Goal: Information Seeking & Learning: Learn about a topic

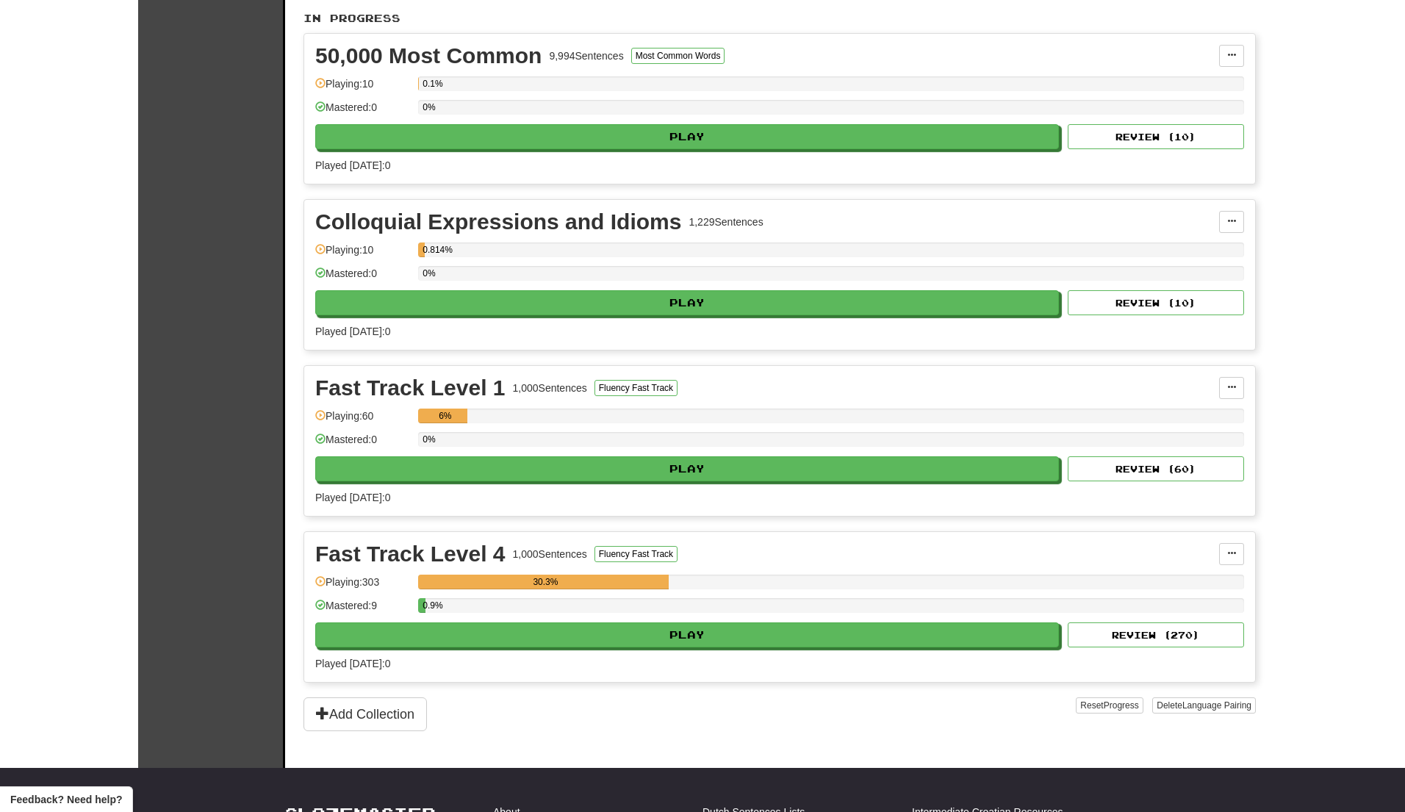
scroll to position [417, 0]
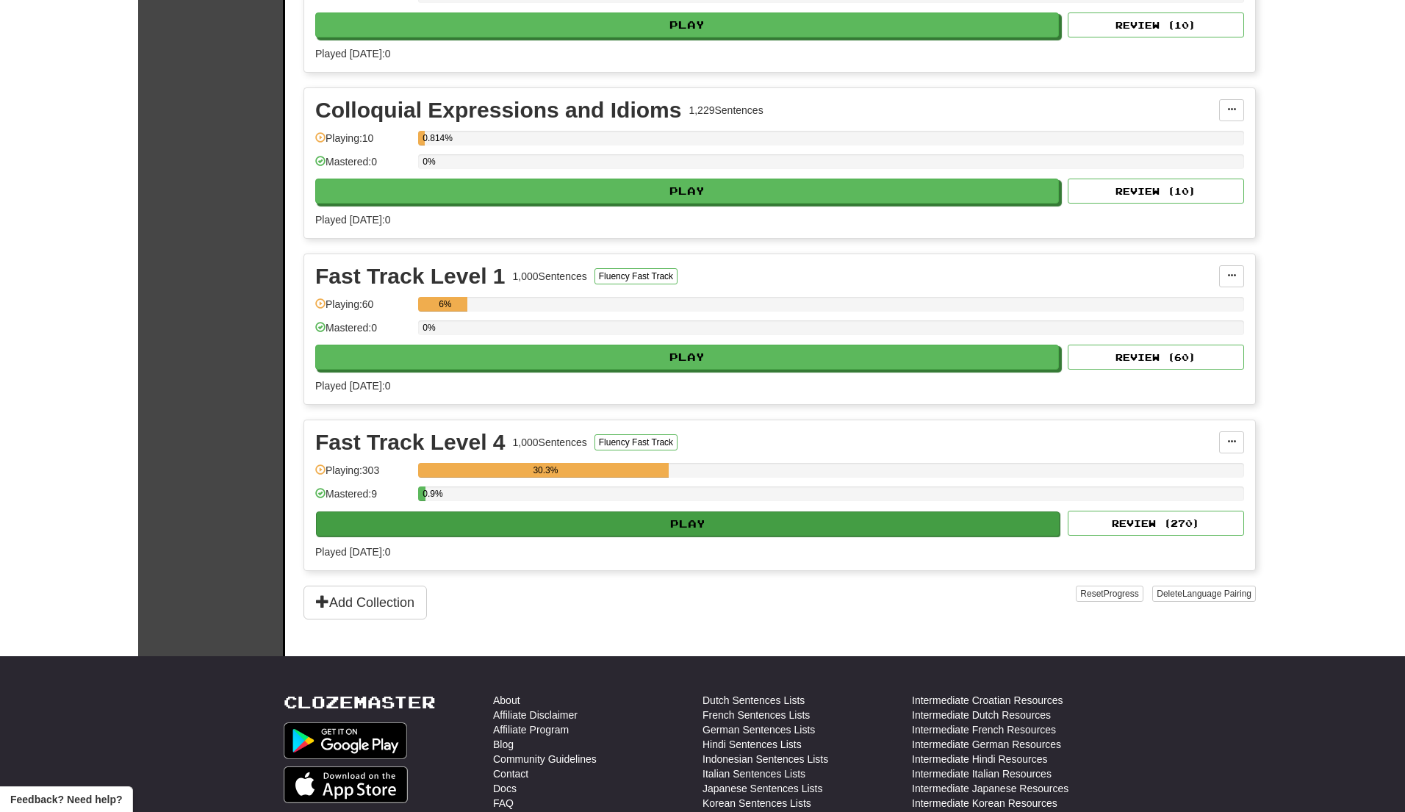
click at [717, 530] on button "Play" at bounding box center [687, 523] width 743 height 25
select select "**"
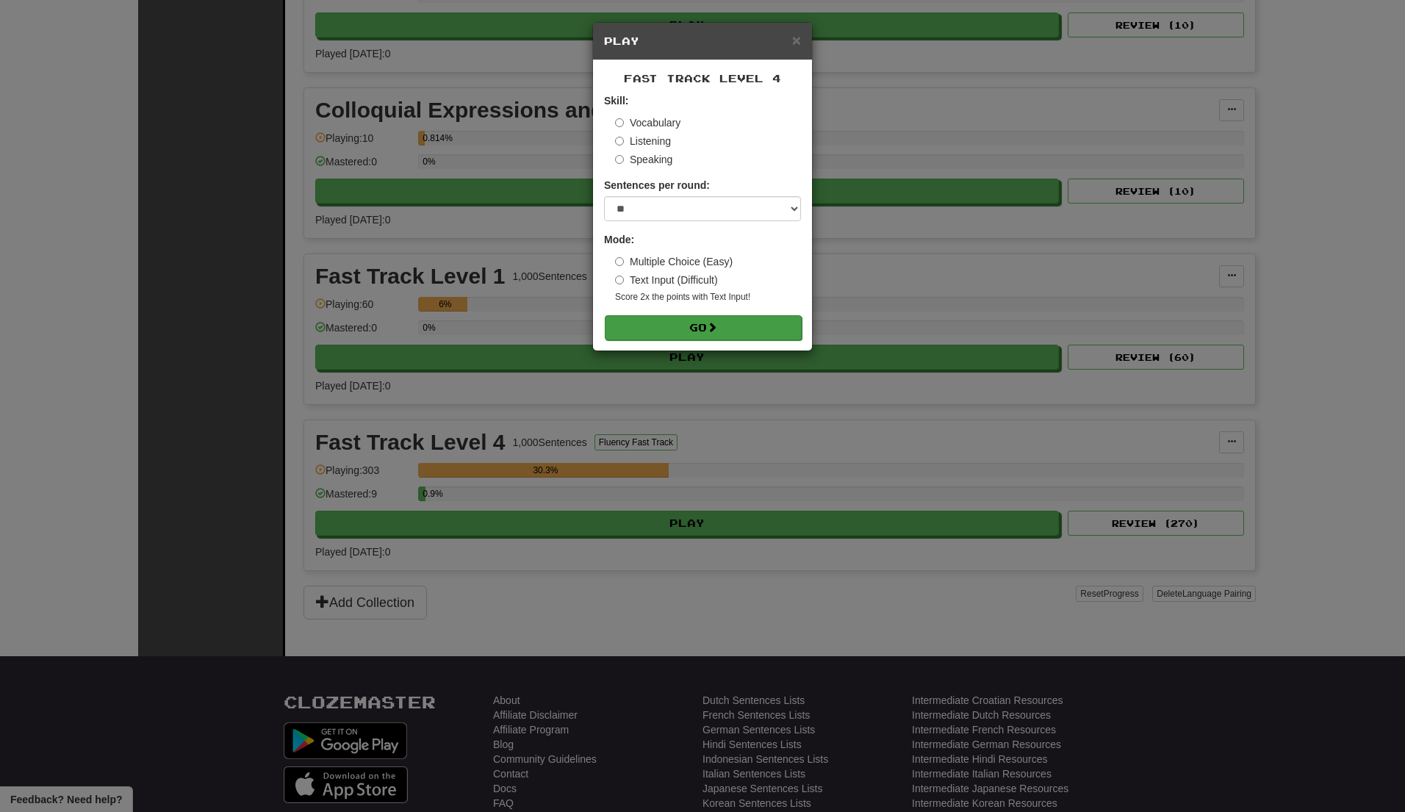
click at [738, 329] on button "Go" at bounding box center [703, 327] width 197 height 25
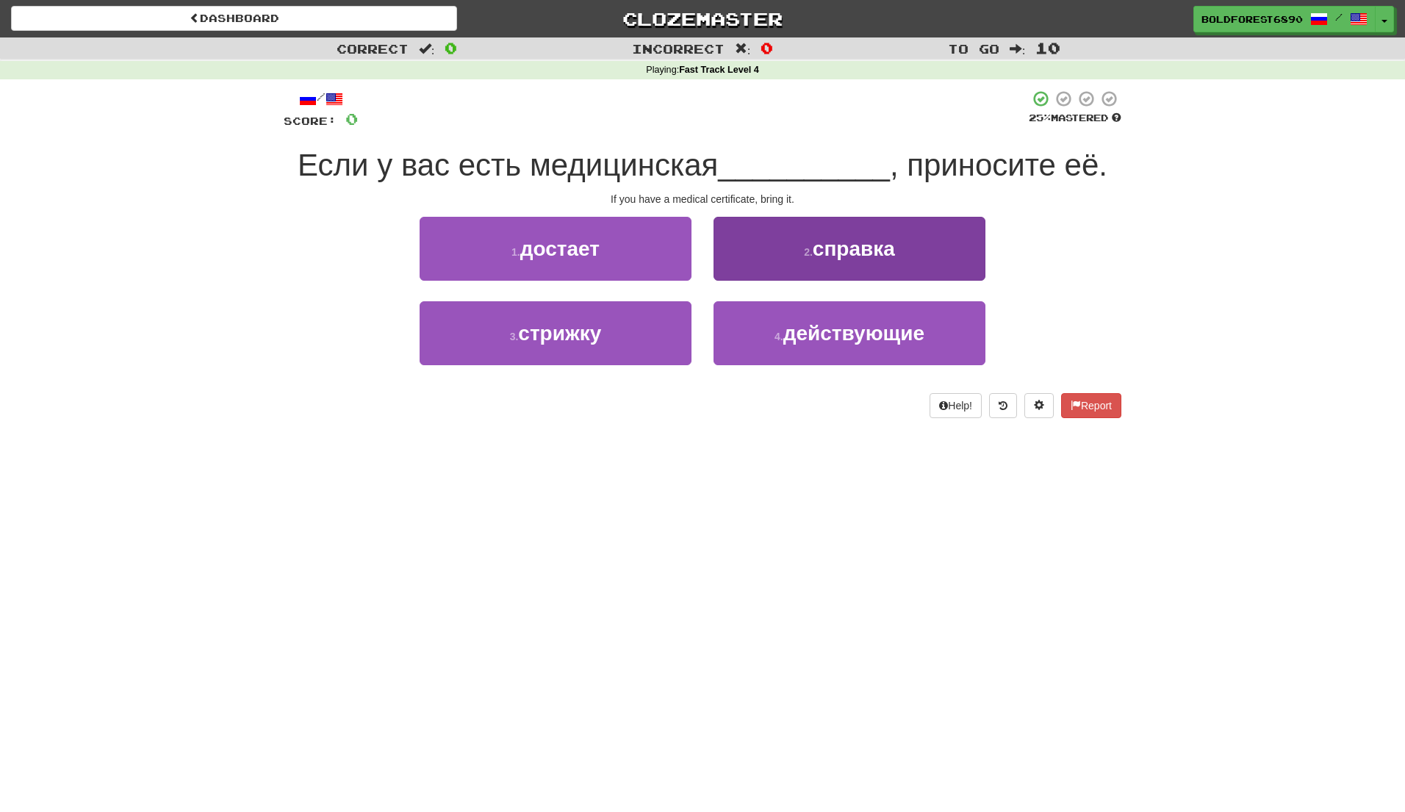
click at [769, 273] on button "2 . справка" at bounding box center [849, 249] width 272 height 64
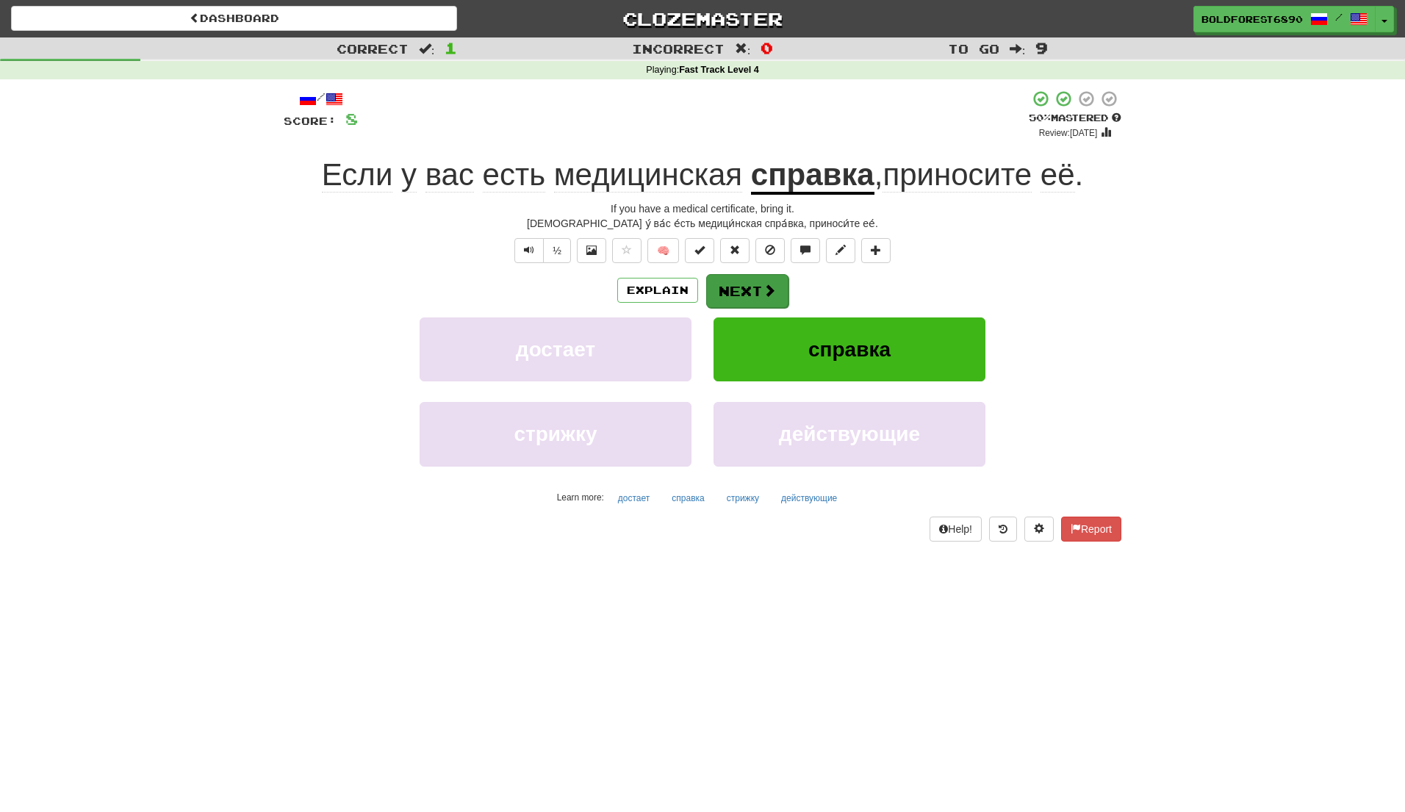
click at [737, 297] on button "Next" at bounding box center [747, 291] width 82 height 34
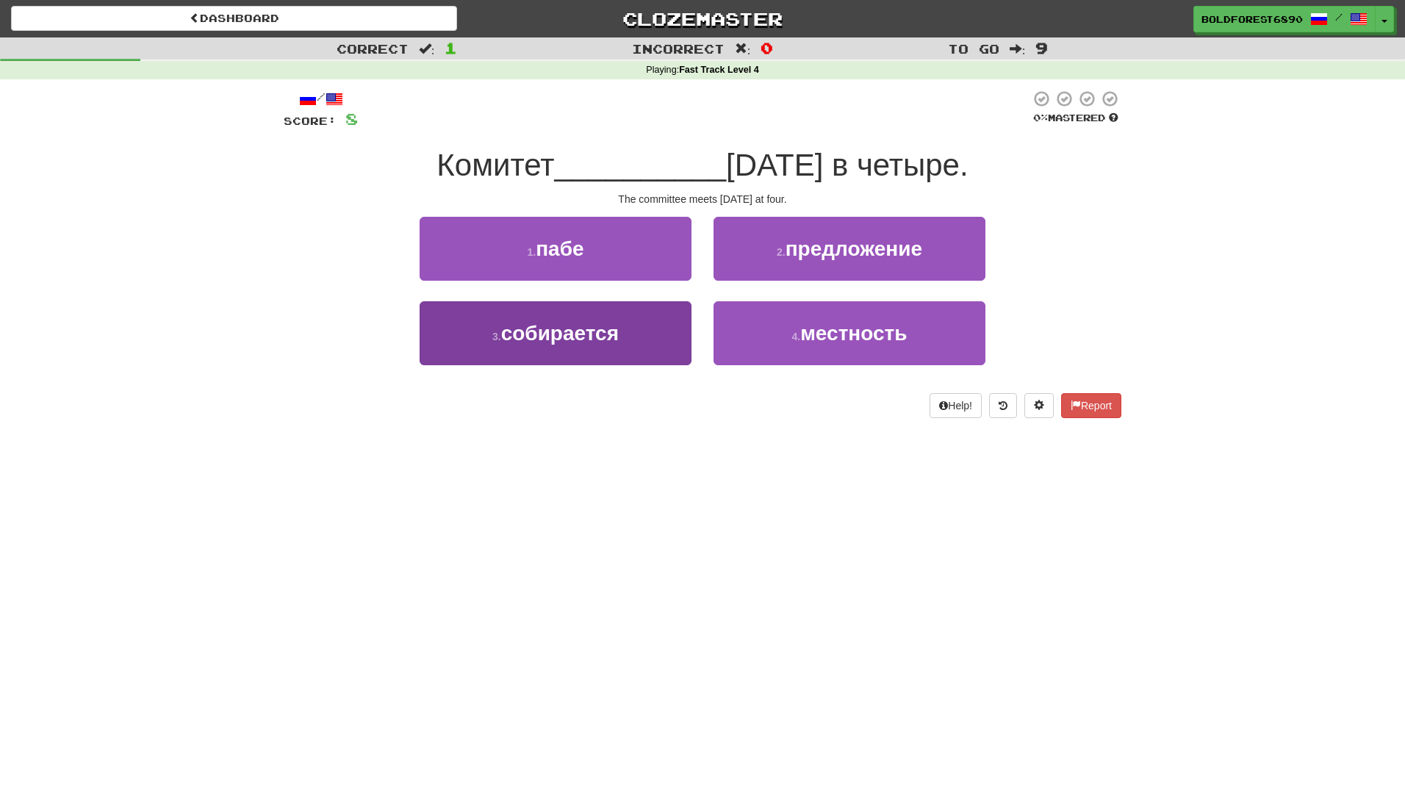
click at [655, 340] on button "3 . собирается" at bounding box center [555, 333] width 272 height 64
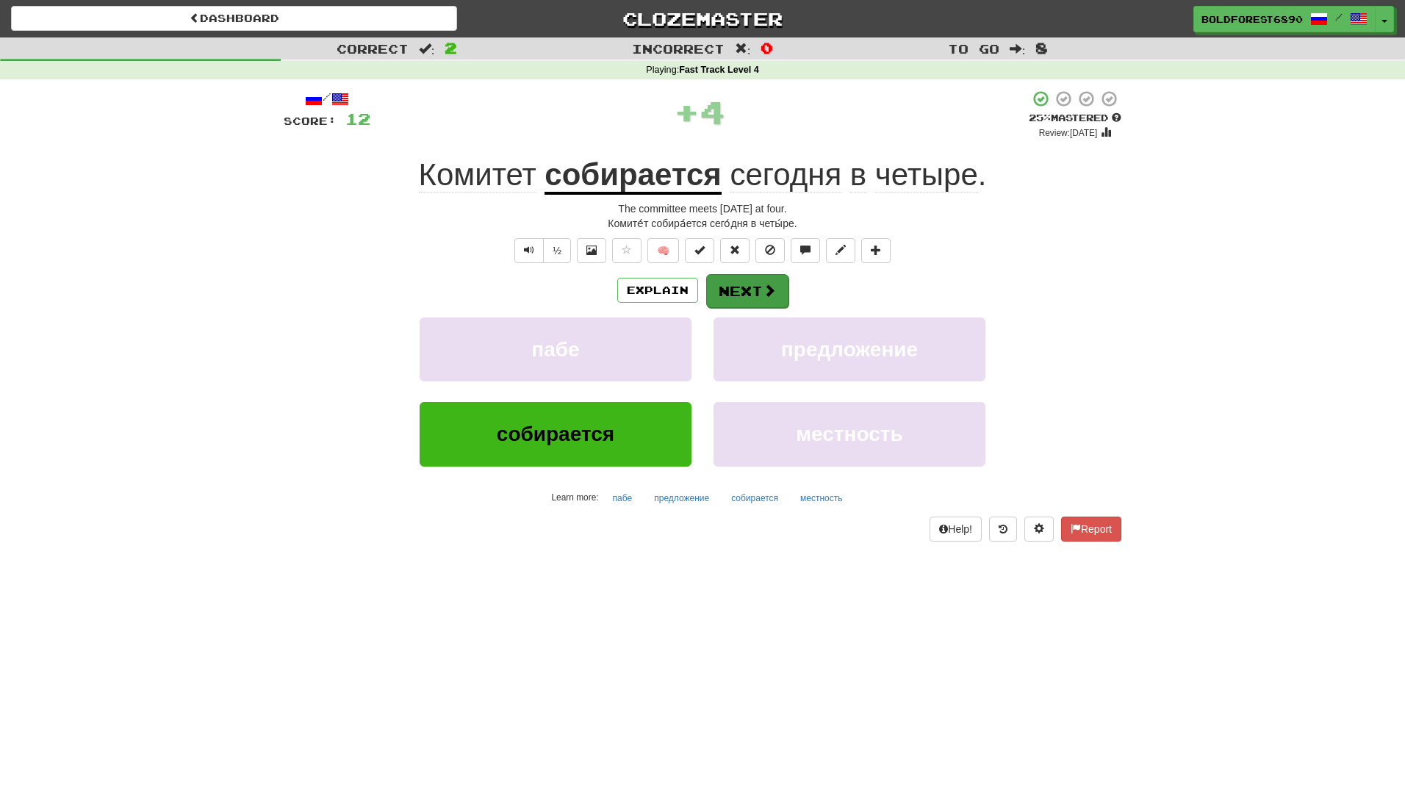
click at [742, 295] on button "Next" at bounding box center [747, 291] width 82 height 34
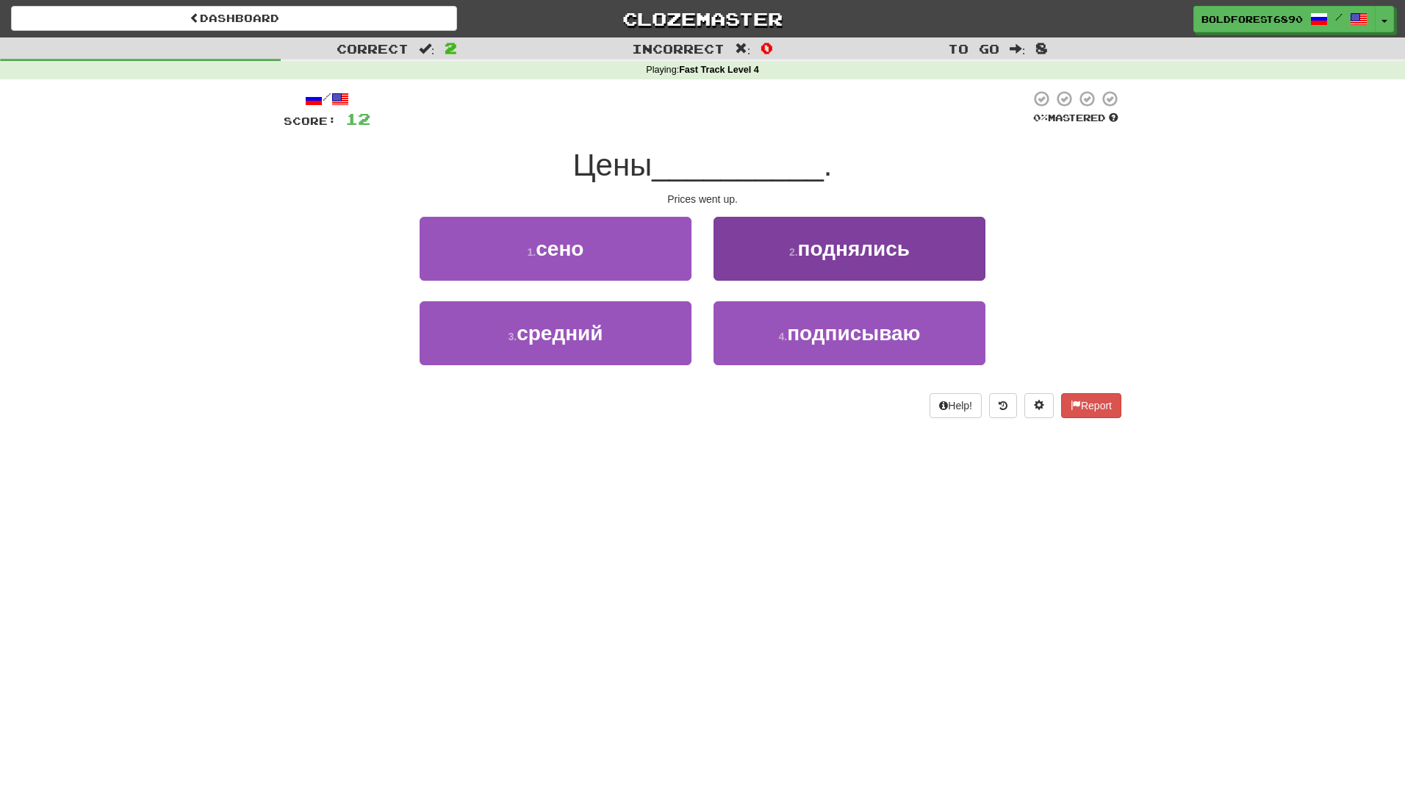
click at [746, 269] on button "2 . поднялись" at bounding box center [849, 249] width 272 height 64
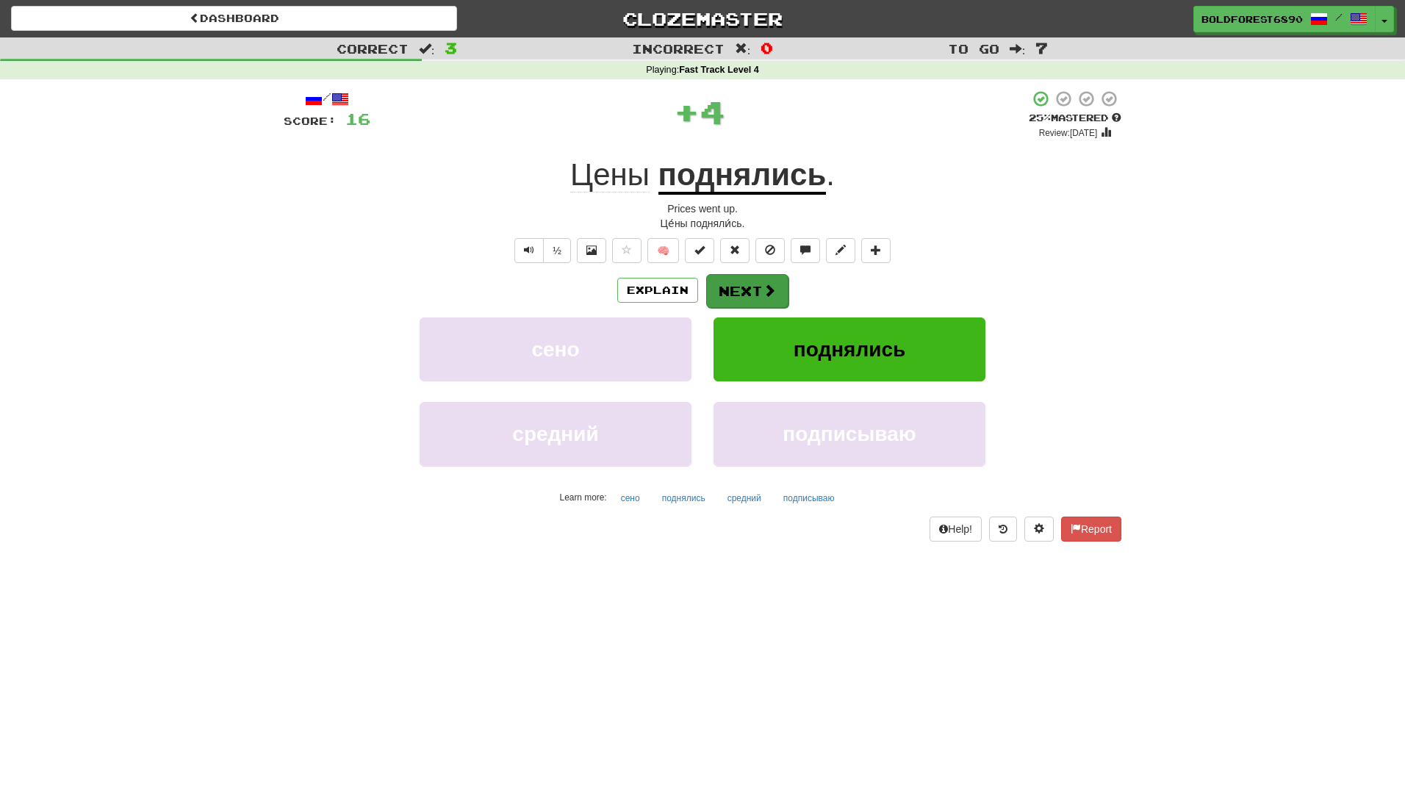
click at [738, 289] on button "Next" at bounding box center [747, 291] width 82 height 34
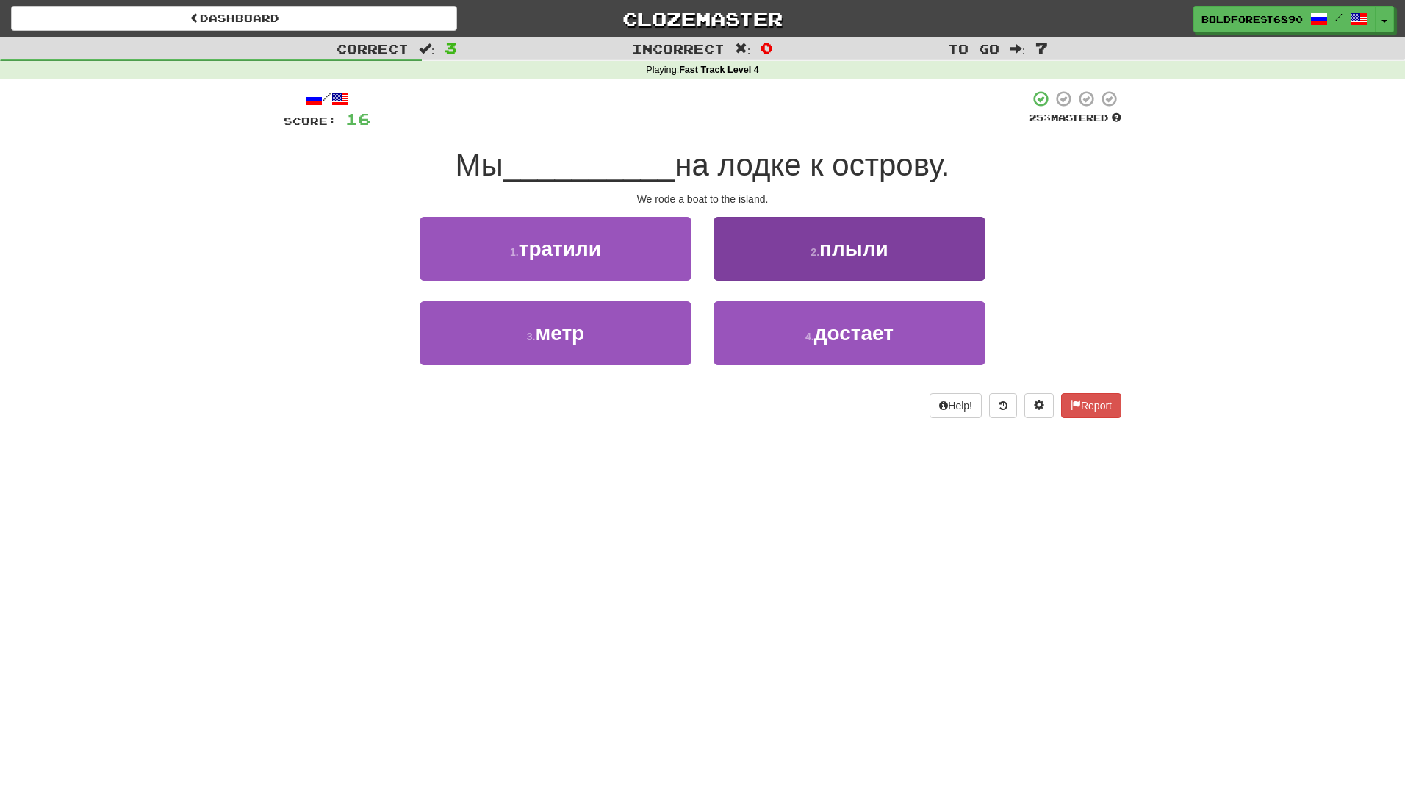
click at [743, 269] on button "2 . плыли" at bounding box center [849, 249] width 272 height 64
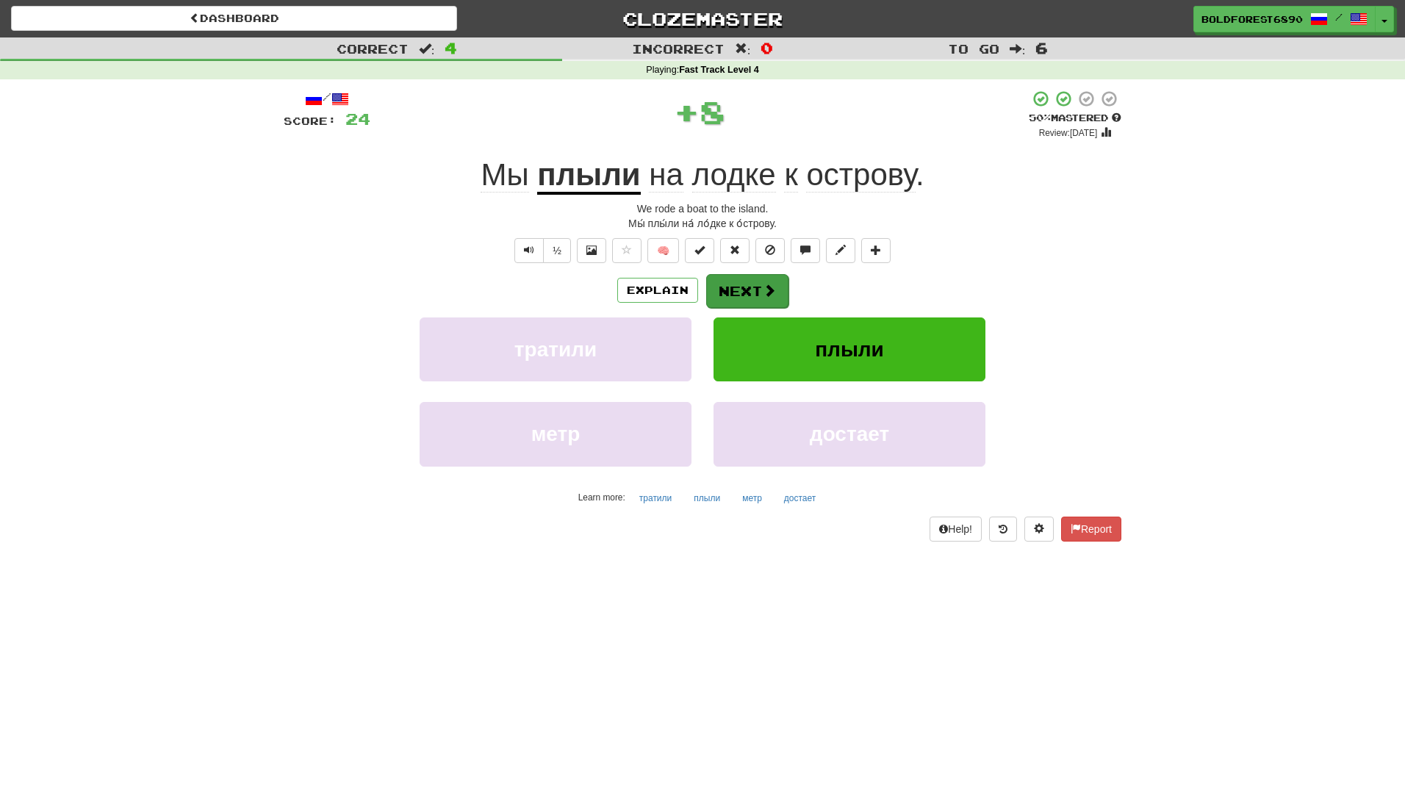
click at [727, 295] on button "Next" at bounding box center [747, 291] width 82 height 34
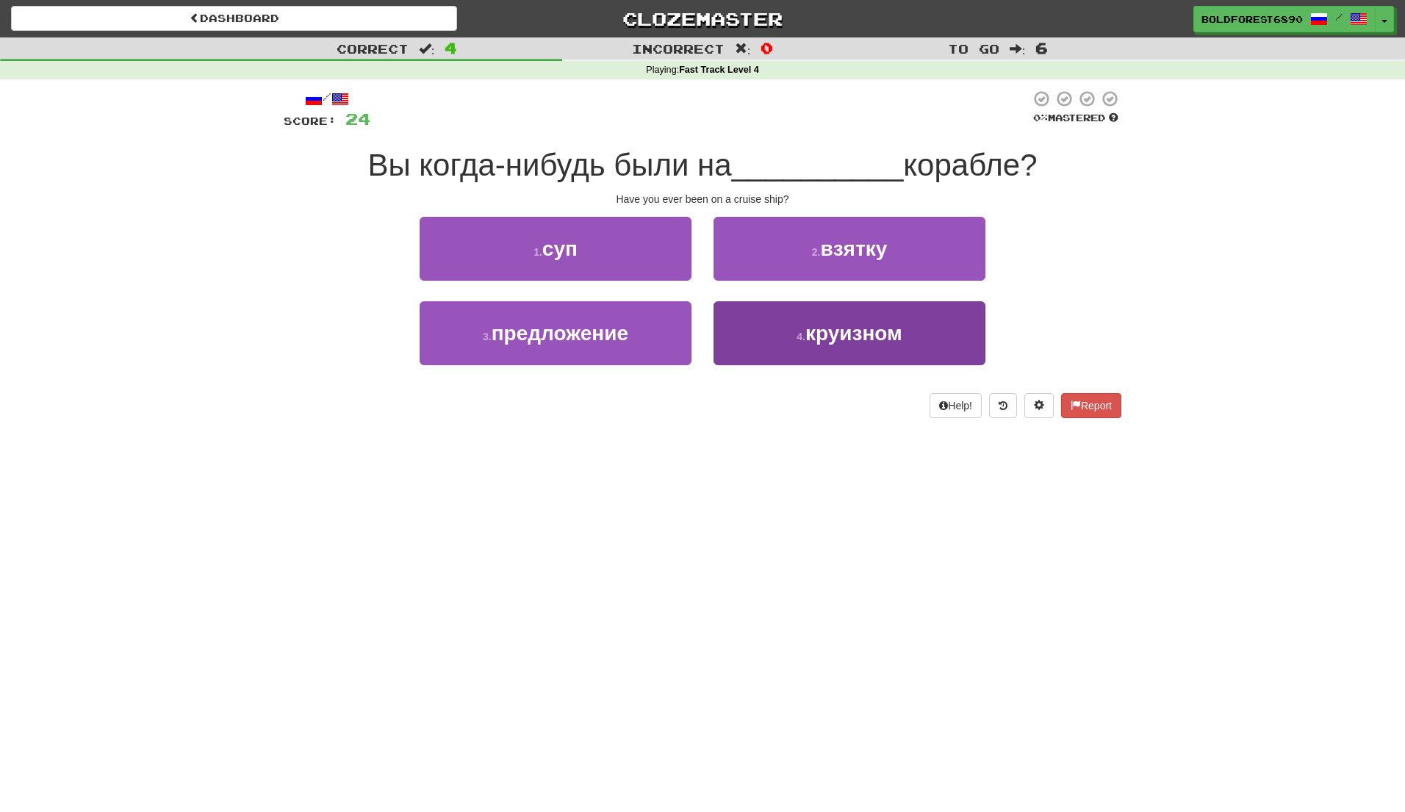
click at [741, 356] on button "4 . круизном" at bounding box center [849, 333] width 272 height 64
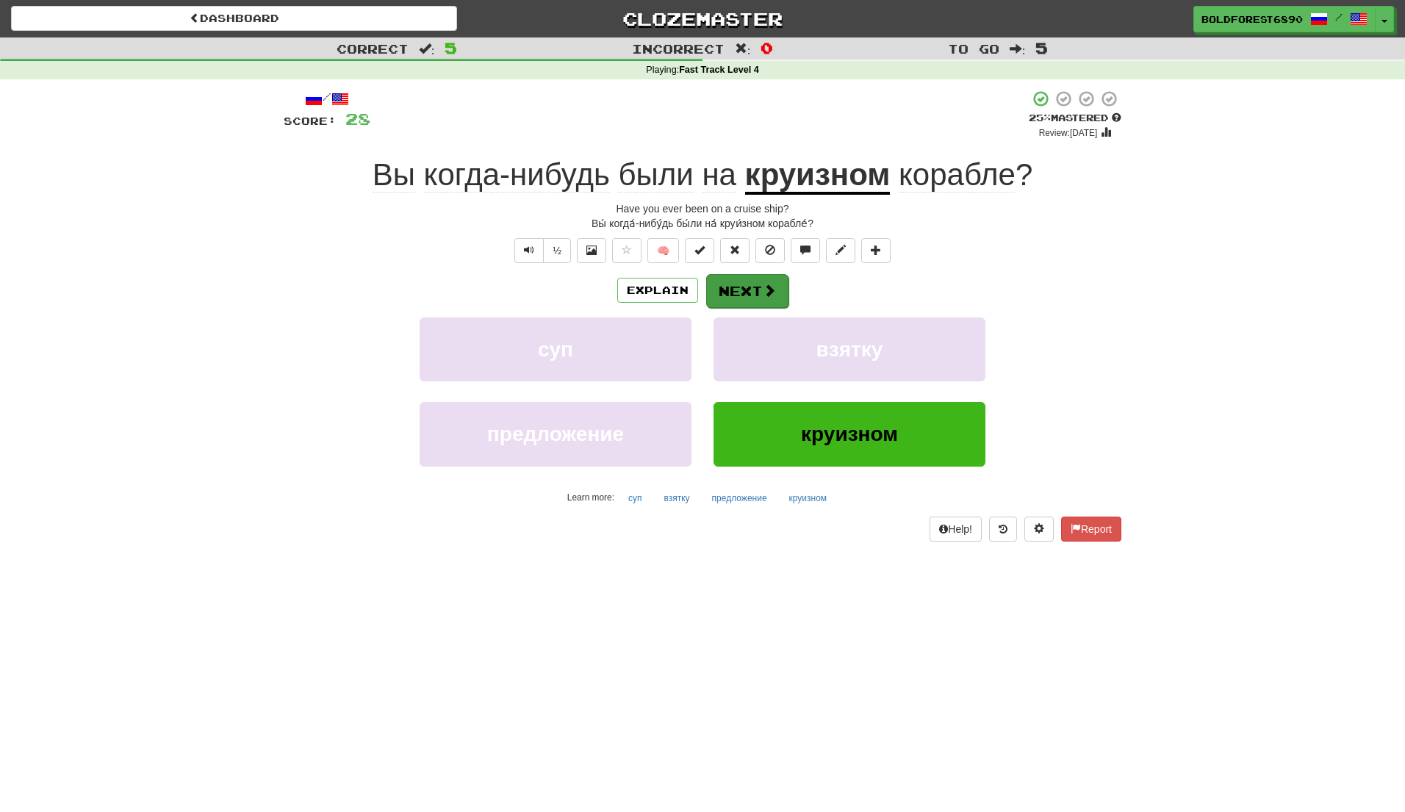
click at [740, 291] on button "Next" at bounding box center [747, 291] width 82 height 34
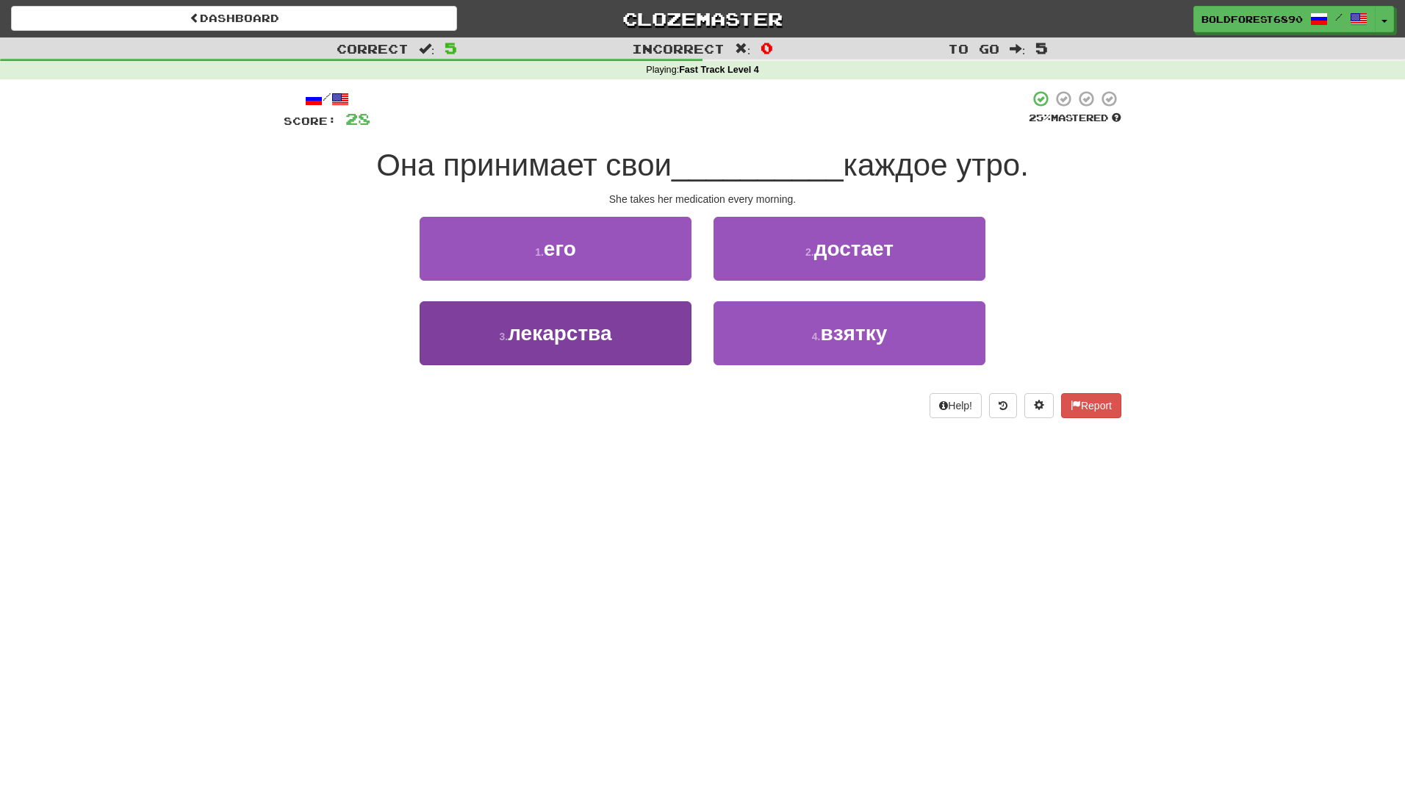
click at [659, 320] on button "3 . лекарства" at bounding box center [555, 333] width 272 height 64
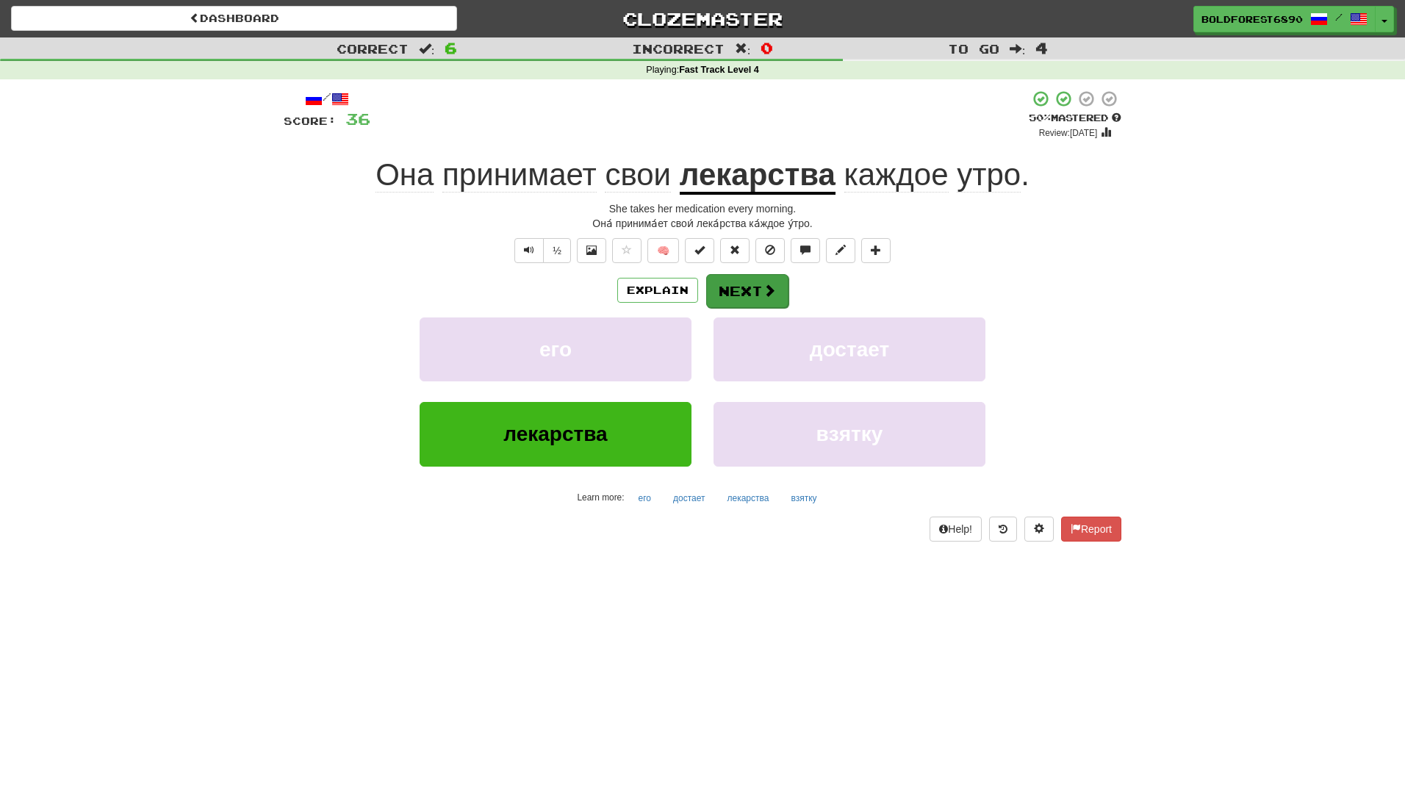
click at [745, 298] on button "Next" at bounding box center [747, 291] width 82 height 34
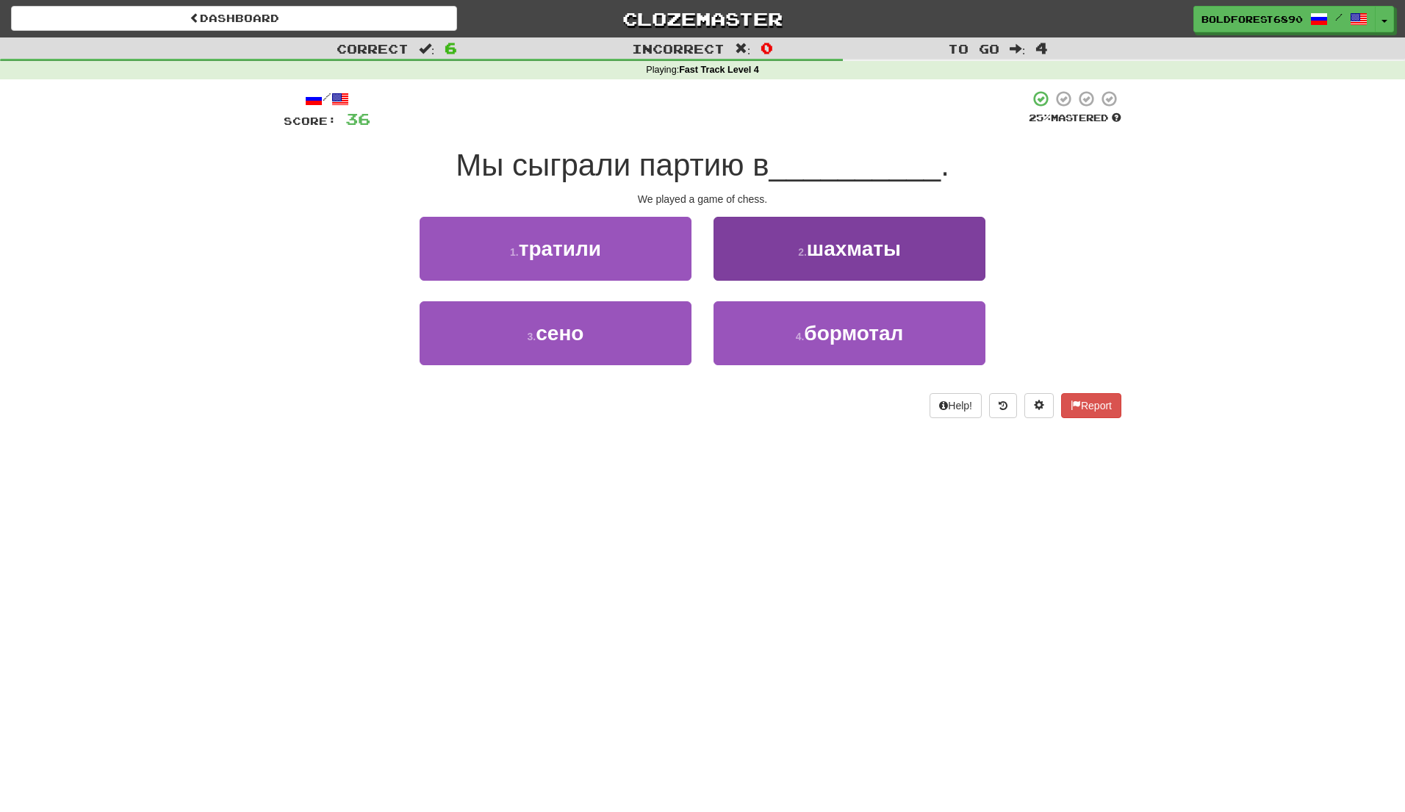
click at [724, 263] on button "2 . шахматы" at bounding box center [849, 249] width 272 height 64
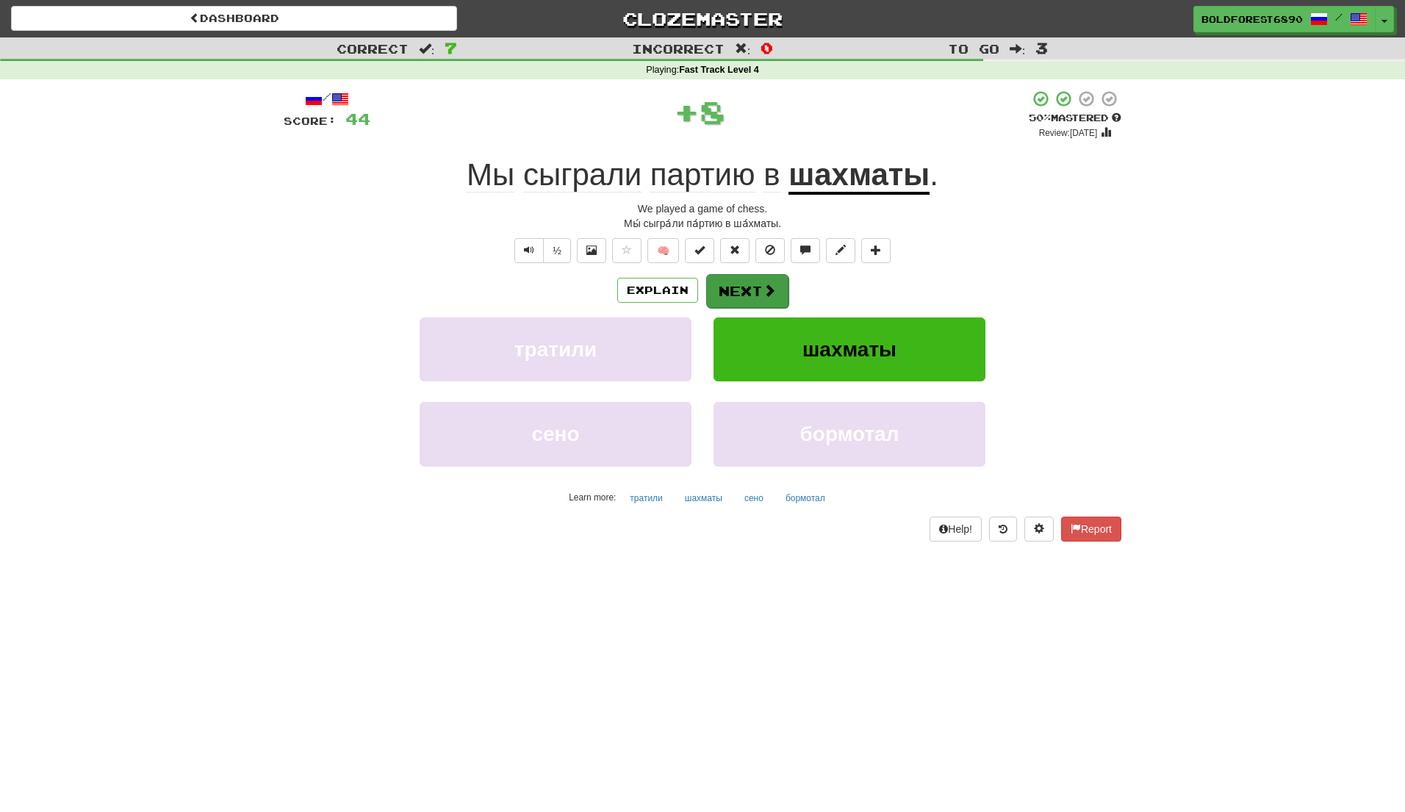
click at [729, 284] on button "Next" at bounding box center [747, 291] width 82 height 34
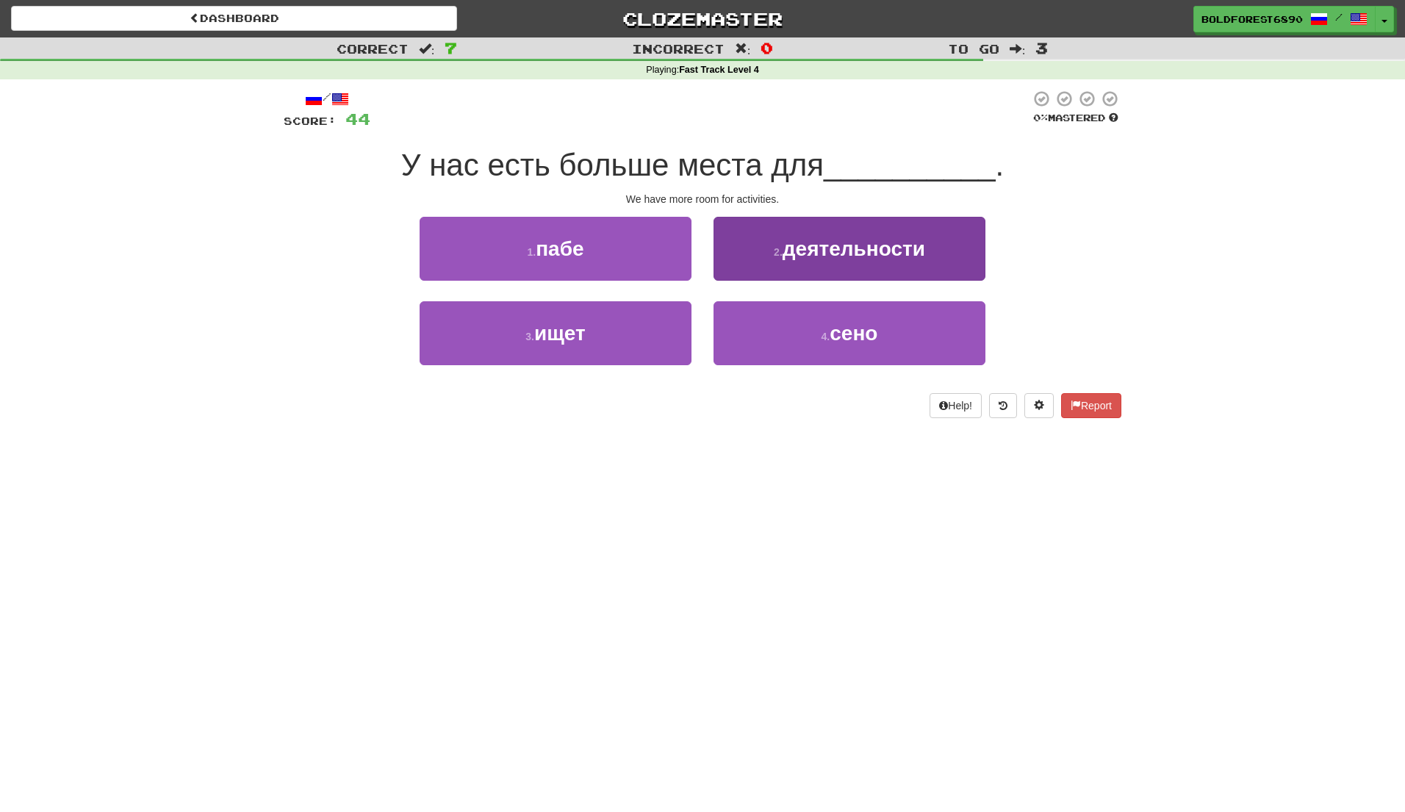
click at [724, 270] on button "2 . деятельности" at bounding box center [849, 249] width 272 height 64
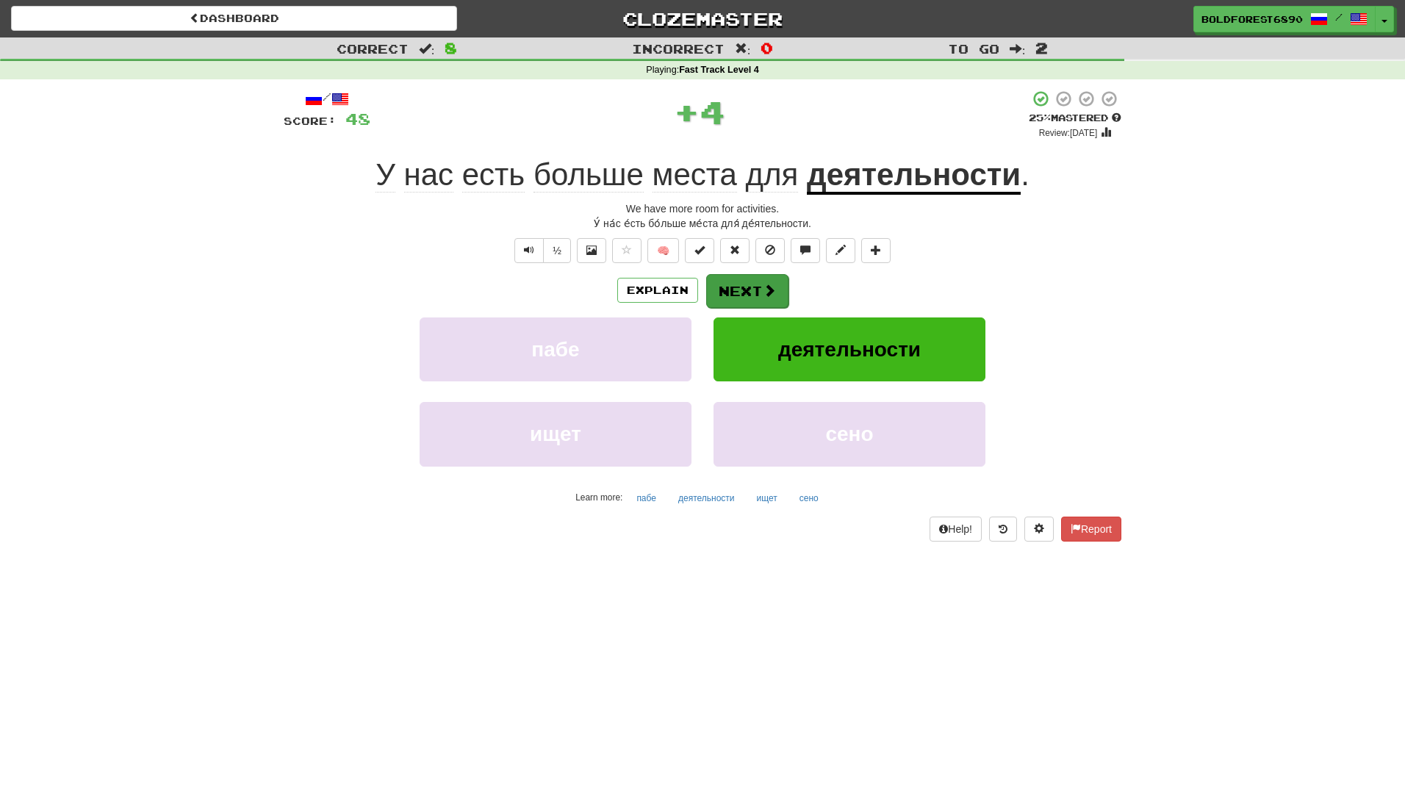
click at [729, 287] on button "Next" at bounding box center [747, 291] width 82 height 34
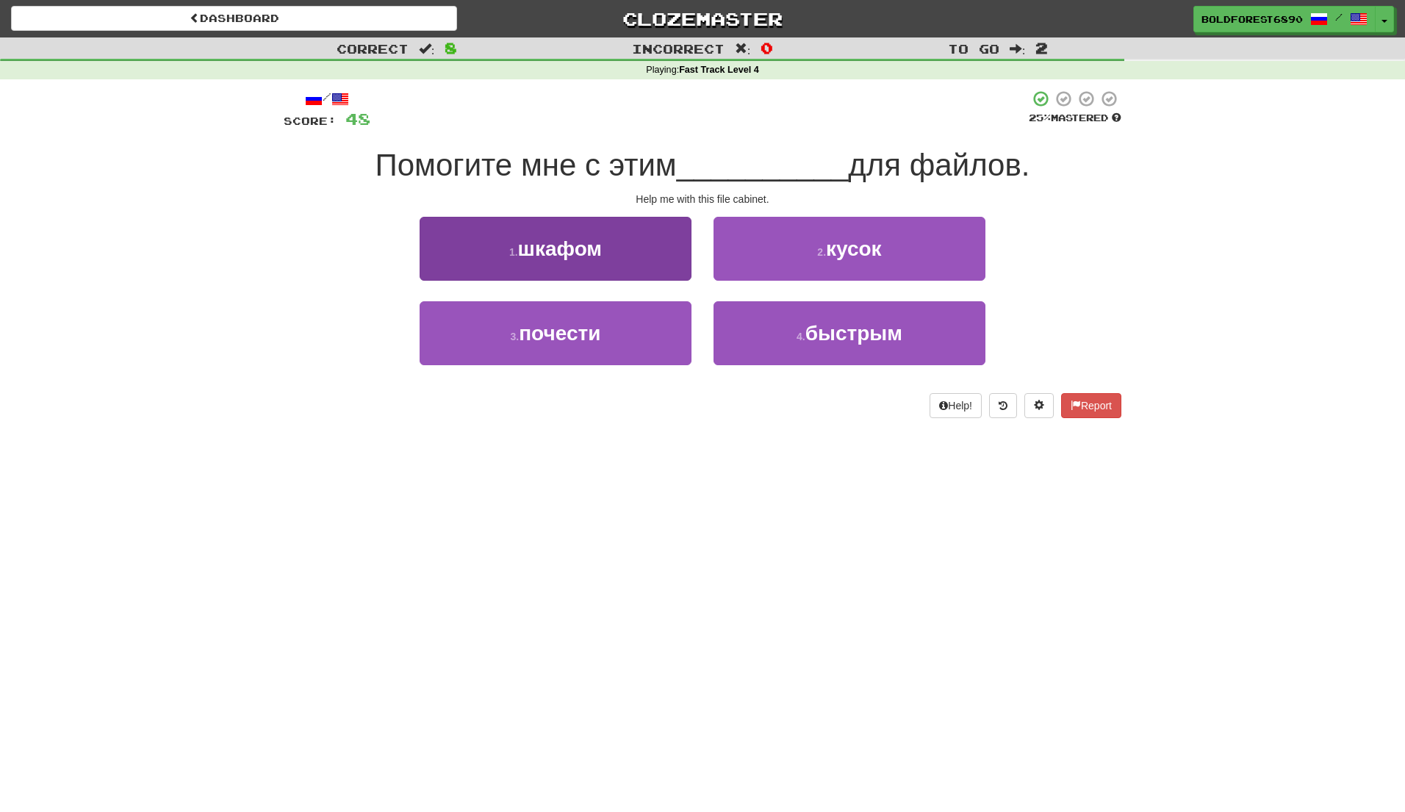
click at [661, 273] on button "1 . шкафом" at bounding box center [555, 249] width 272 height 64
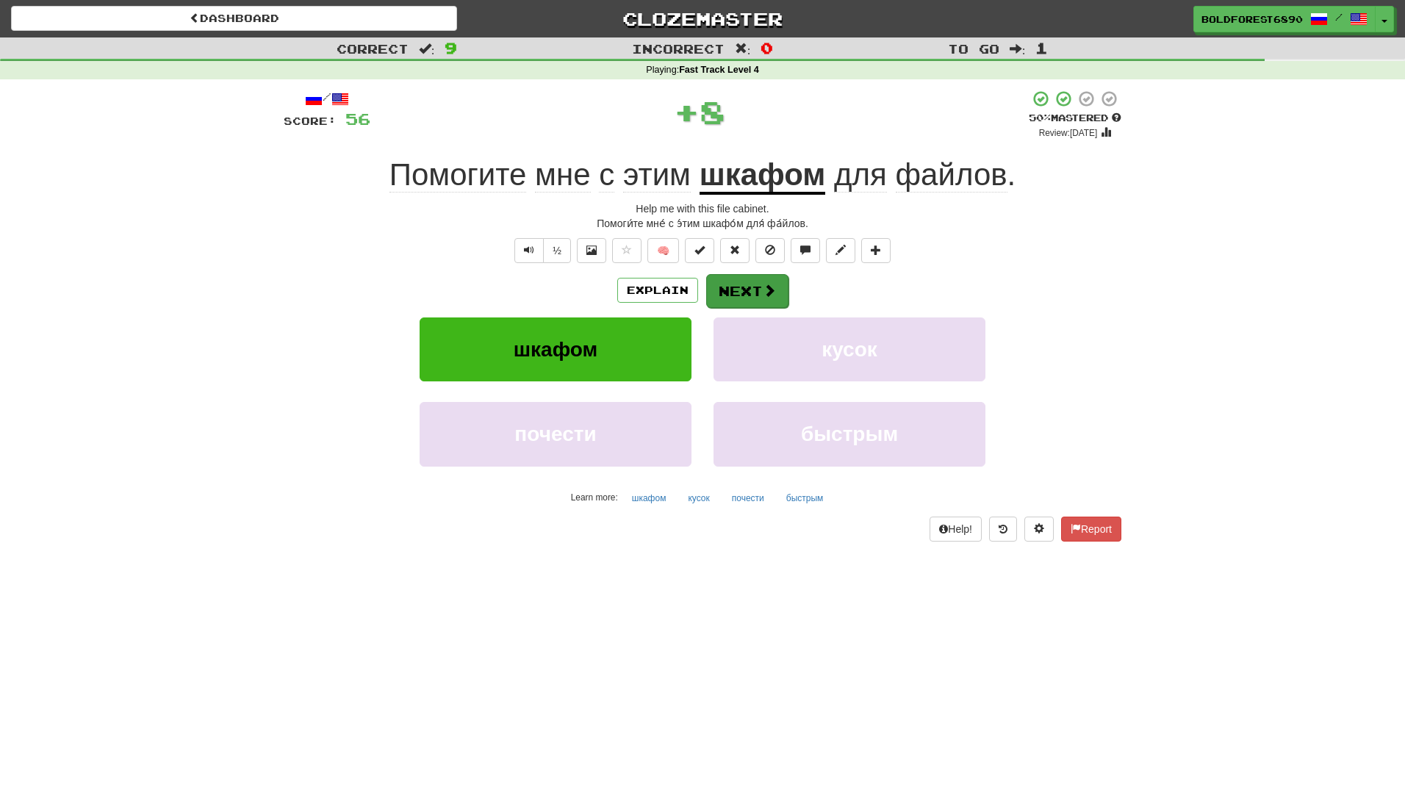
click at [724, 291] on button "Next" at bounding box center [747, 291] width 82 height 34
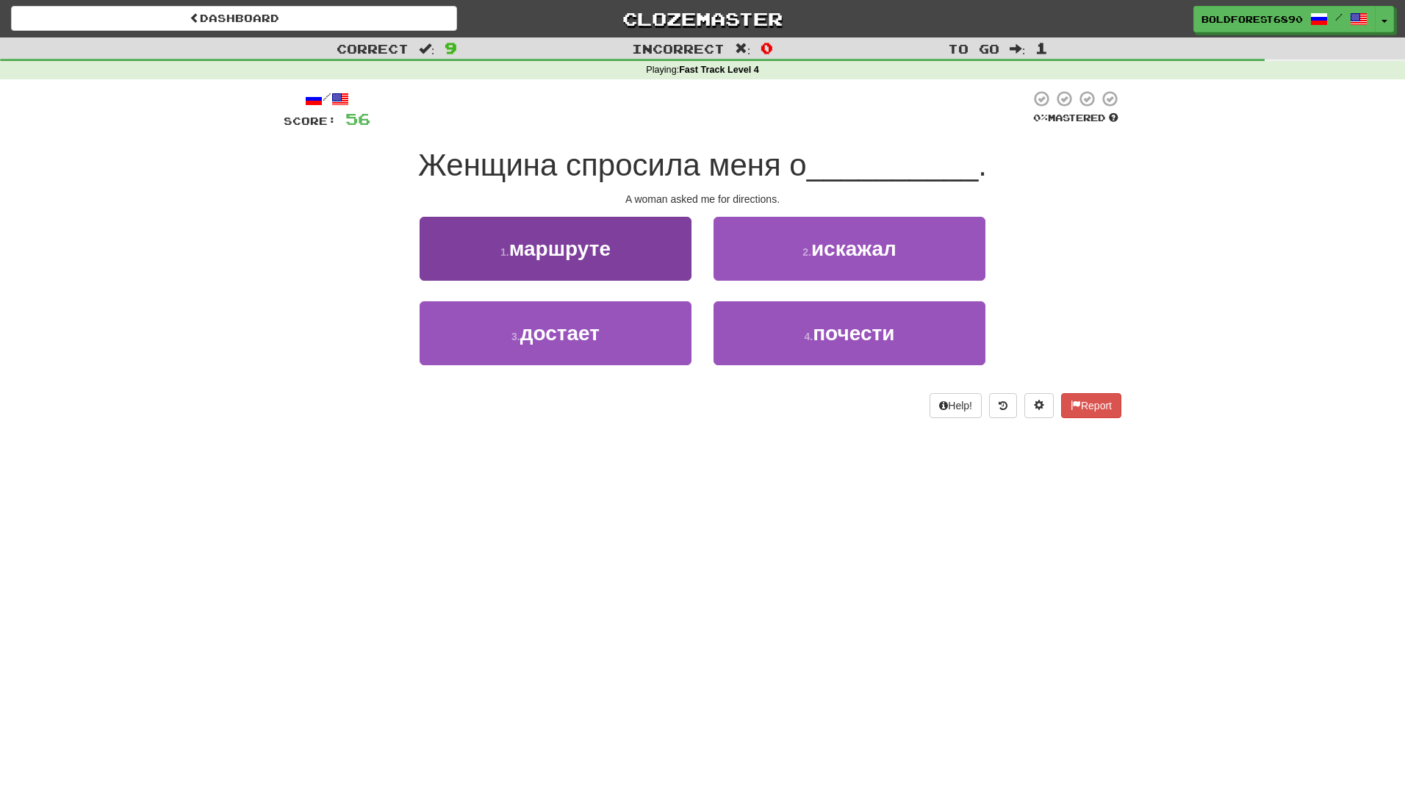
click at [637, 263] on button "1 . маршруте" at bounding box center [555, 249] width 272 height 64
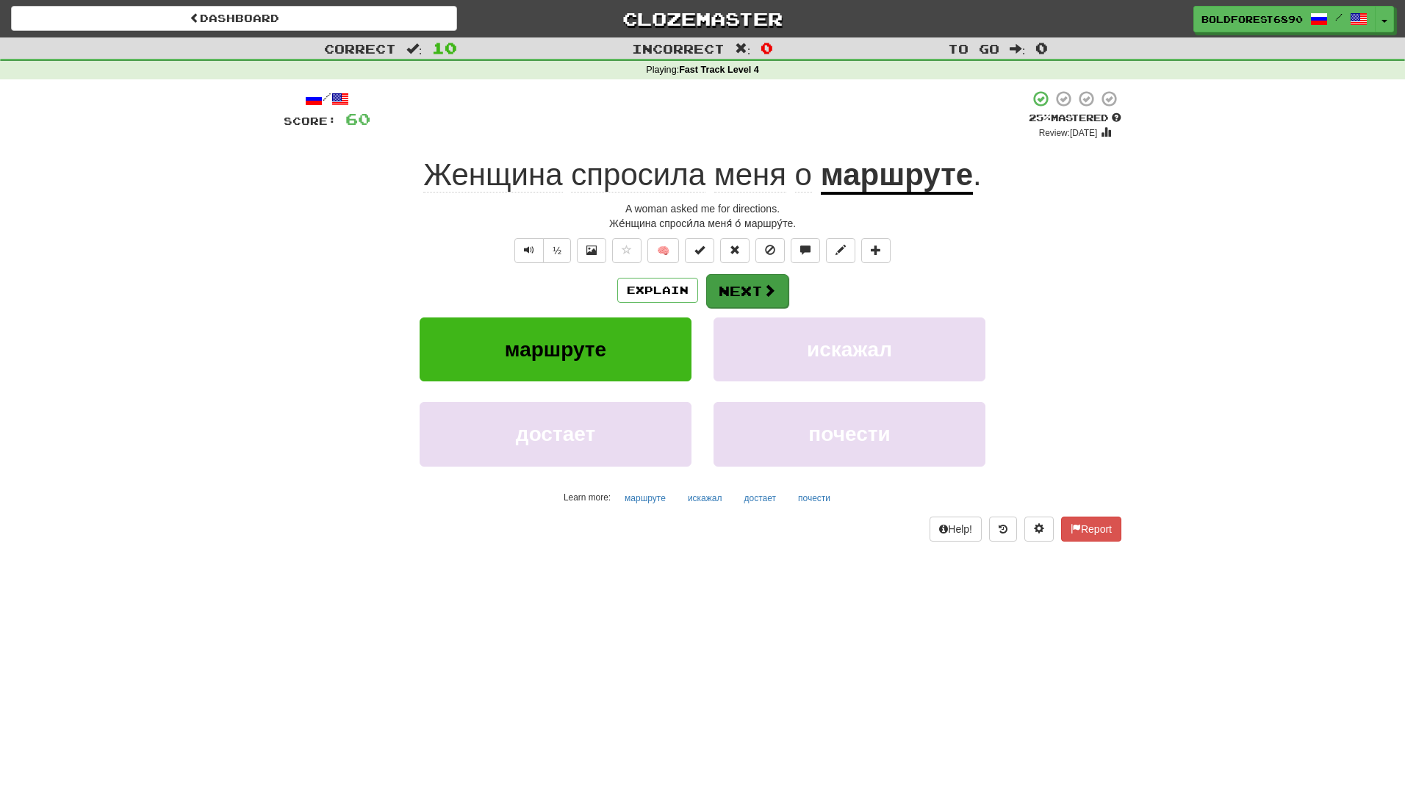
click at [738, 297] on button "Next" at bounding box center [747, 291] width 82 height 34
